Goal: Communication & Community: Ask a question

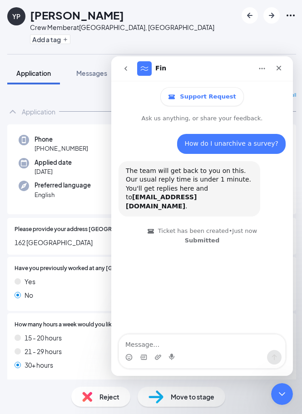
click at [204, 35] on div "YP [PERSON_NAME] Crew Member at [GEOGRAPHIC_DATA], [GEOGRAPHIC_DATA] Add a tag" at bounding box center [151, 27] width 303 height 54
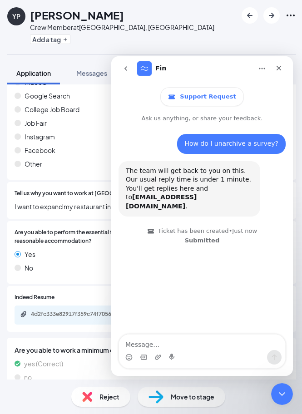
scroll to position [776, 0]
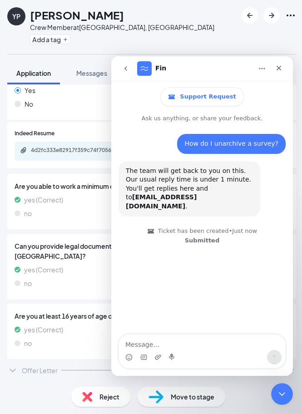
click at [32, 374] on div "Offer Letter" at bounding box center [40, 369] width 36 height 9
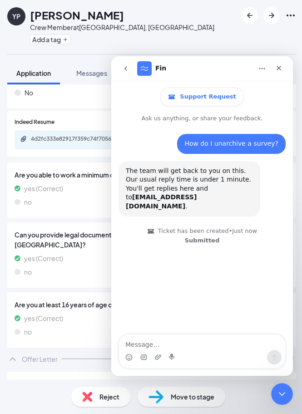
scroll to position [788, 0]
drag, startPoint x: 216, startPoint y: 71, endPoint x: 204, endPoint y: 35, distance: 38.0
click at [204, 56] on html "Fin Support Request Ask us anything, or share your feedback. How do I unarchive…" at bounding box center [201, 215] width 181 height 319
click at [257, 64] on button "Home" at bounding box center [261, 68] width 17 height 17
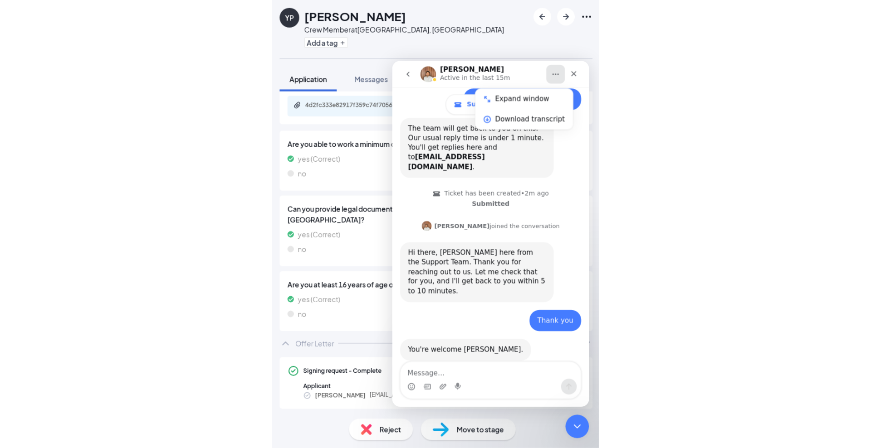
scroll to position [831, 0]
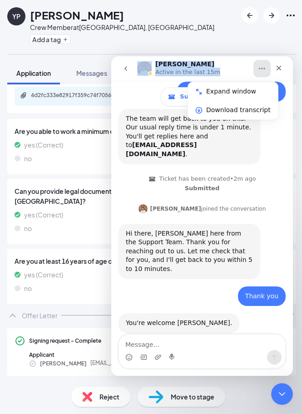
drag, startPoint x: 214, startPoint y: 64, endPoint x: 151, endPoint y: 64, distance: 63.0
click at [151, 64] on div "[PERSON_NAME] Active in the last 15m" at bounding box center [194, 69] width 115 height 16
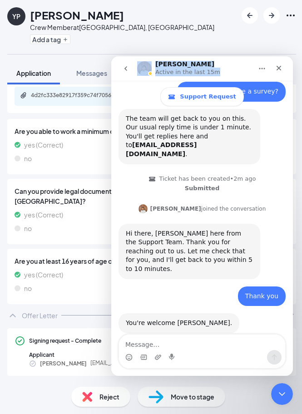
click at [201, 59] on nav "[PERSON_NAME] Active in the last 15m" at bounding box center [201, 68] width 181 height 24
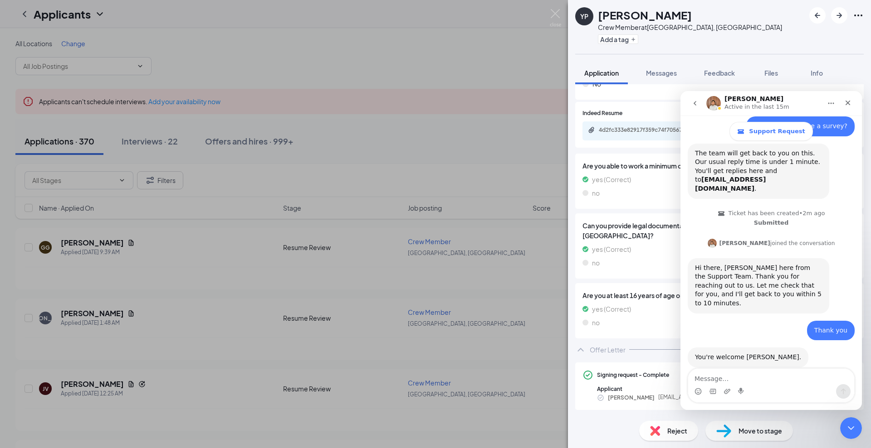
scroll to position [796, 0]
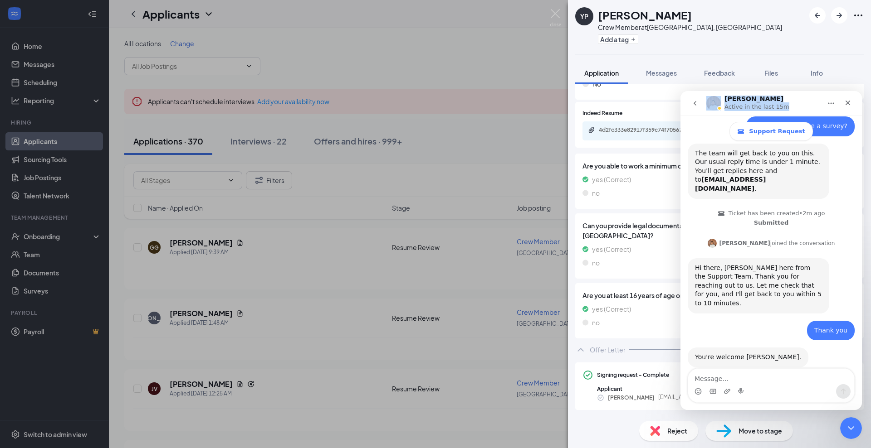
drag, startPoint x: 787, startPoint y: 98, endPoint x: 554, endPoint y: 107, distance: 233.7
click at [562, 107] on html "[PERSON_NAME] Active in the last 15m Support Request Ask us anything, or share …" at bounding box center [770, 250] width 181 height 319
click at [562, 14] on div "YP [PERSON_NAME] Crew Member at [GEOGRAPHIC_DATA], [GEOGRAPHIC_DATA] Add a tag" at bounding box center [719, 27] width 303 height 54
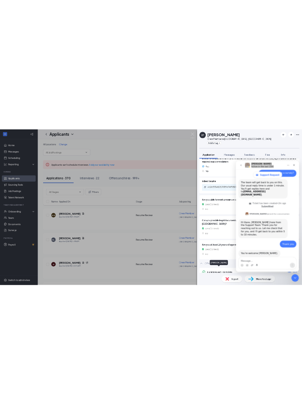
scroll to position [758, 0]
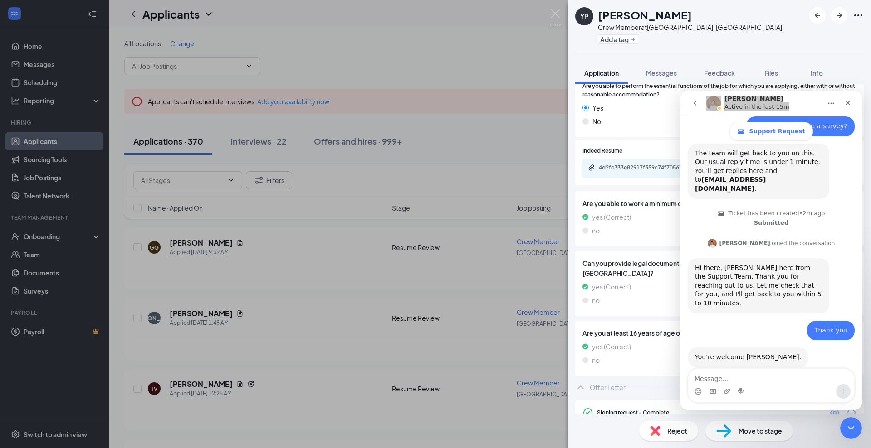
click at [562, 411] on icon "Eye" at bounding box center [834, 412] width 9 height 7
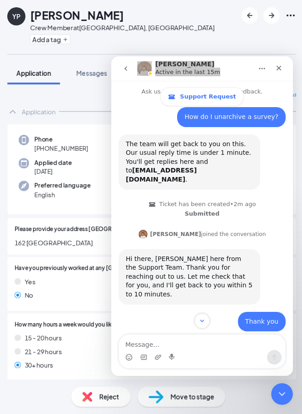
scroll to position [52, 0]
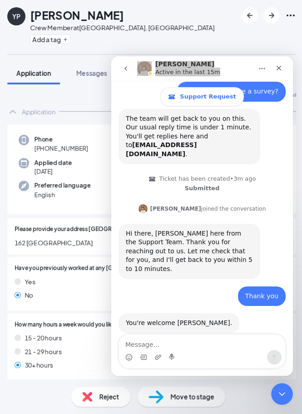
drag, startPoint x: 93, startPoint y: 150, endPoint x: 42, endPoint y: 154, distance: 50.9
click at [42, 154] on div "Phone [PHONE_NUMBER] Email [EMAIL_ADDRESS][DOMAIN_NAME] Applied date [DATE] Sou…" at bounding box center [151, 169] width 288 height 90
copy span "[PHONE_NUMBER]"
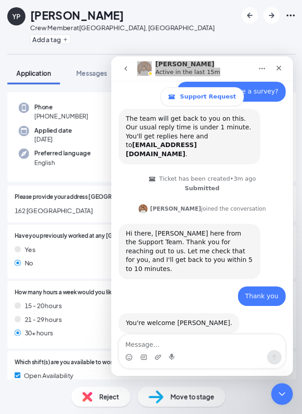
scroll to position [0, 0]
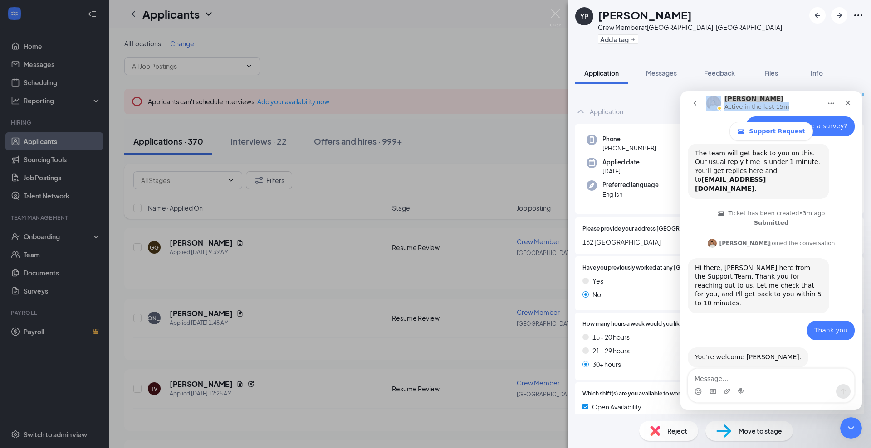
click at [562, 102] on div "[PERSON_NAME] Active in the last 15m" at bounding box center [763, 104] width 115 height 16
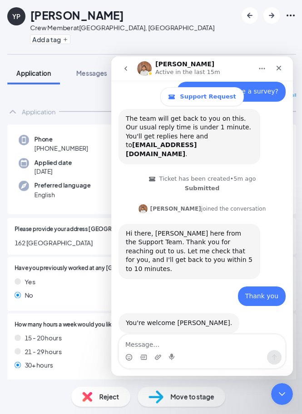
click at [161, 402] on img at bounding box center [155, 396] width 15 height 13
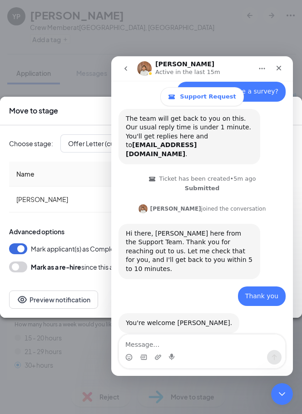
type input "Hiring Complete (final stage)"
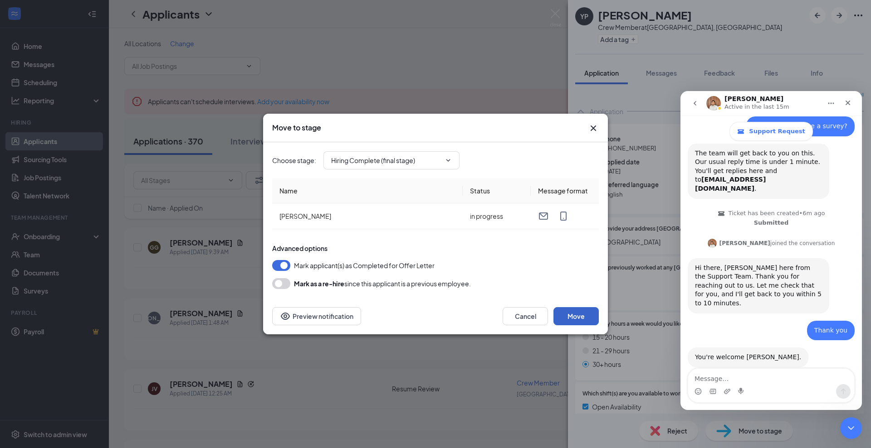
click at [562, 312] on button "Move" at bounding box center [575, 316] width 45 height 18
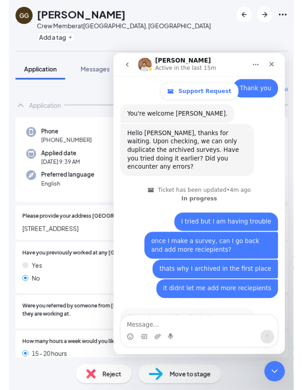
scroll to position [264, 0]
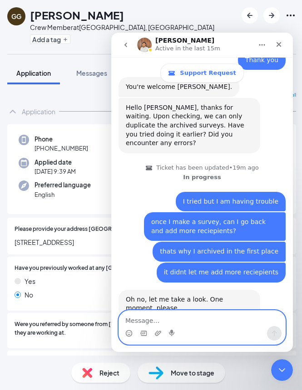
click at [236, 316] on textarea "Message…" at bounding box center [202, 318] width 166 height 15
type textarea "tysm!"
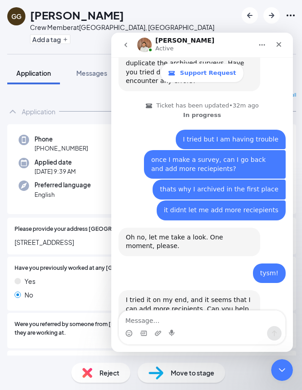
scroll to position [354, 0]
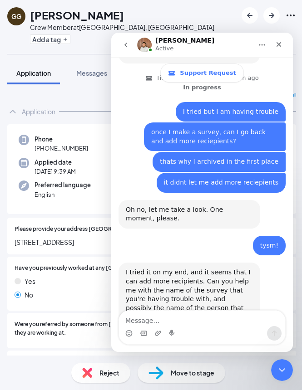
click at [227, 281] on div "I tried it on my end, and it seems that I can add more recipients. Can you help…" at bounding box center [189, 295] width 127 height 54
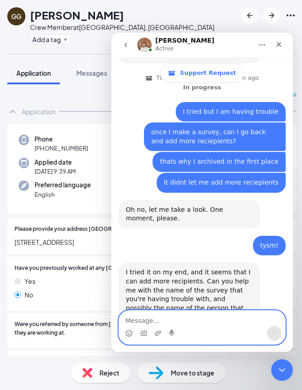
click at [161, 320] on textarea "Message…" at bounding box center [202, 318] width 166 height 15
click at [172, 325] on textarea "It would be" at bounding box center [202, 318] width 166 height 15
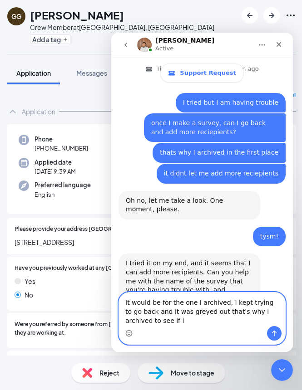
scroll to position [372, 0]
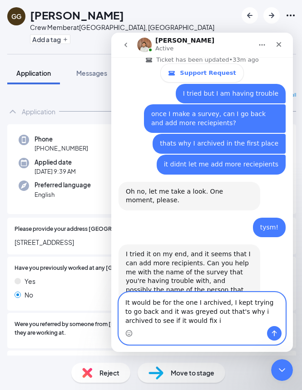
type textarea "It would be for the one I archived, I kept trying to go back and it was greyed …"
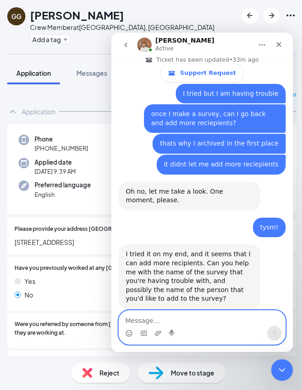
scroll to position [399, 0]
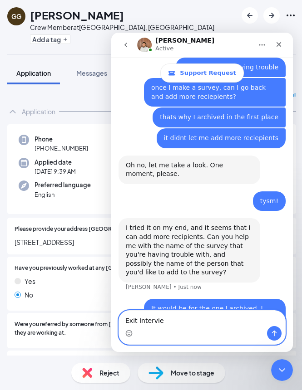
type textarea "Exit Interview"
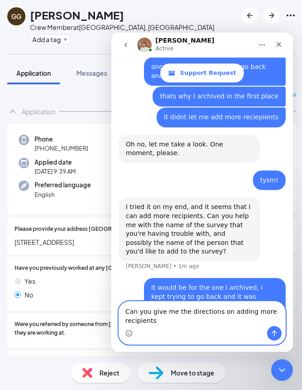
scroll to position [428, 0]
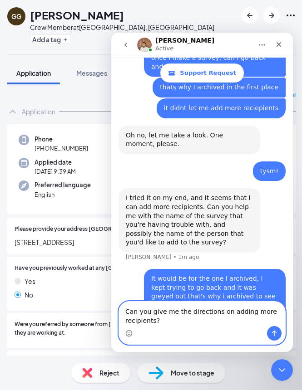
type textarea "Can you give me the directions on adding more recipients?"
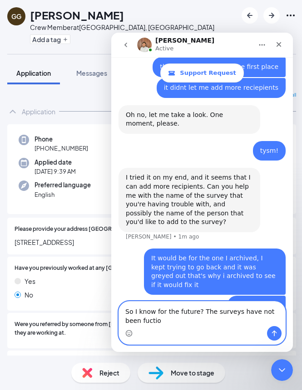
scroll to position [458, 0]
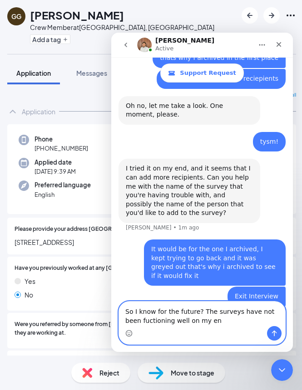
type textarea "So I know for the future? The surveys have not been fuctioning well on my end"
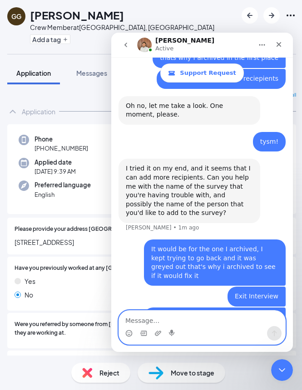
scroll to position [478, 0]
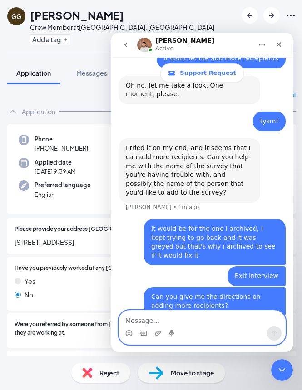
type textarea "e"
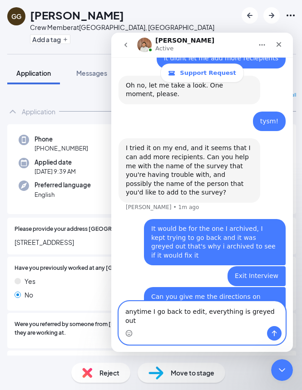
type textarea "anytime I go back to edit, everything is greyed out"
